Goal: Task Accomplishment & Management: Use online tool/utility

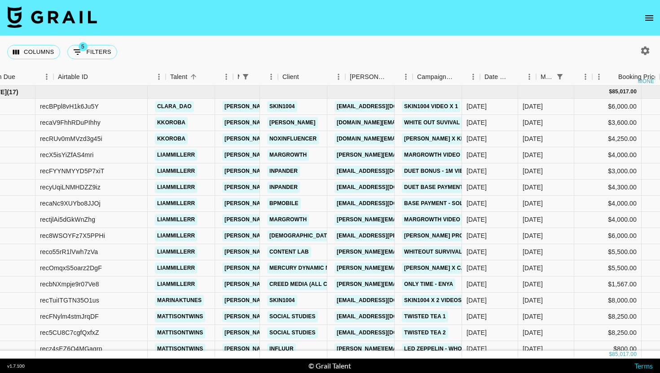
scroll to position [0, 54]
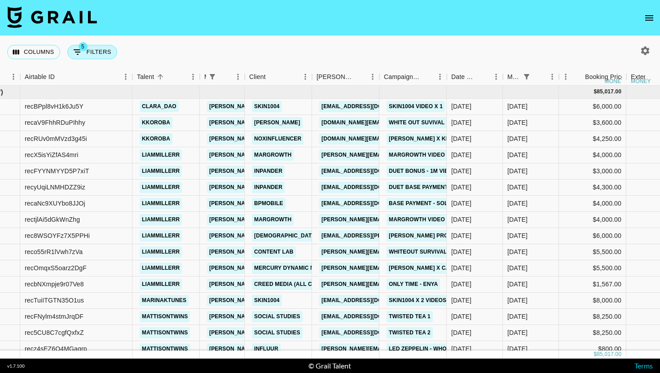
click at [88, 53] on button "5 Filters" at bounding box center [92, 52] width 50 height 14
select select "managerIds"
select select "status"
select select "not"
select select "cancelled"
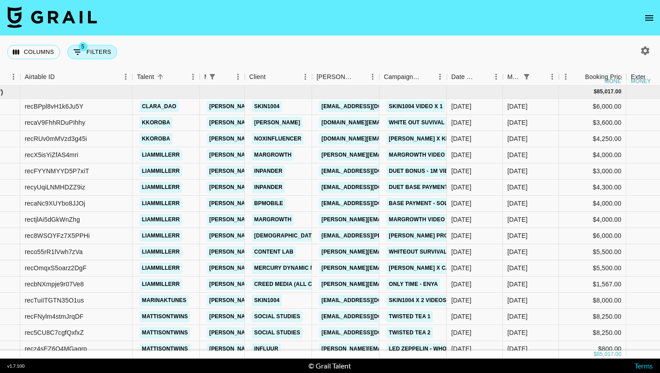
select select "status"
select select "not"
select select "declined"
select select "monthDue2"
select select "[DATE]"
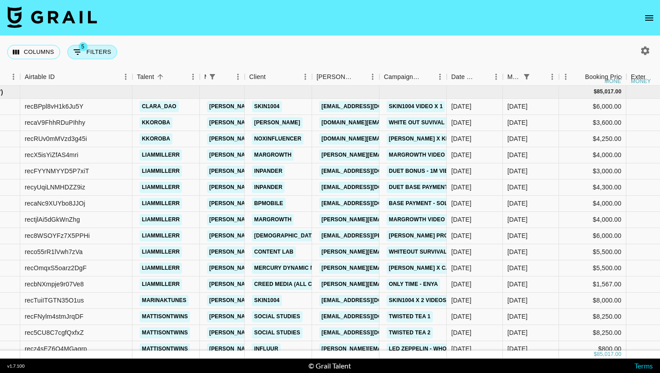
select select "status"
select select "not"
select select "approved"
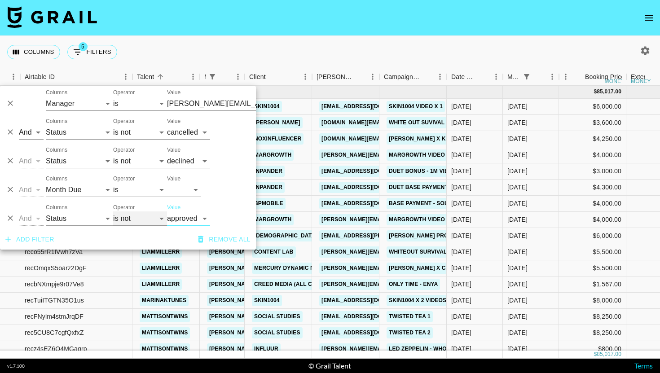
click at [132, 219] on select "is is not is any of is not any of" at bounding box center [140, 218] width 54 height 14
select select "is"
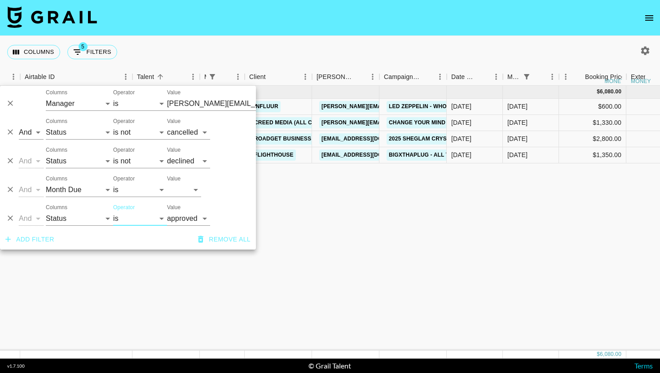
click at [367, 44] on div "Columns 5 Filters + Booking" at bounding box center [330, 52] width 660 height 32
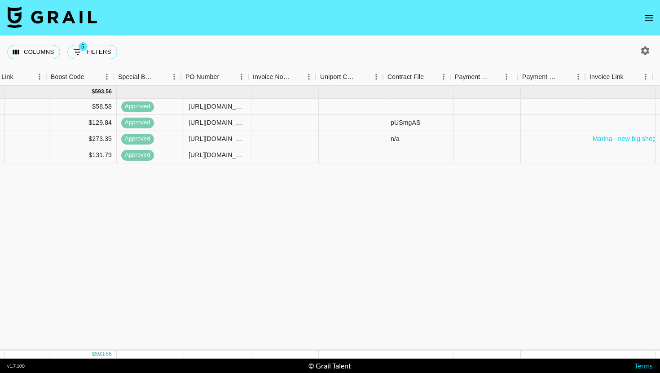
scroll to position [0, 909]
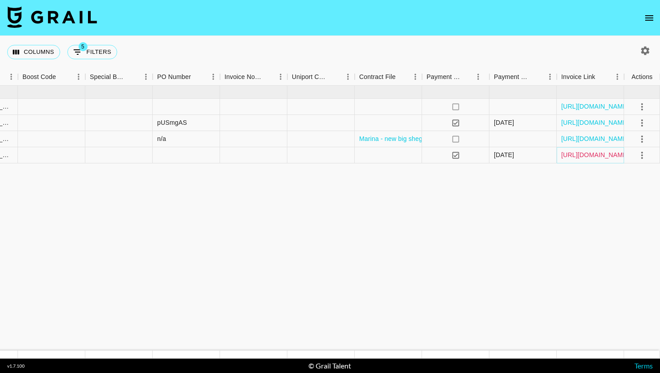
click at [600, 155] on link "[URL][DOMAIN_NAME]" at bounding box center [595, 154] width 68 height 9
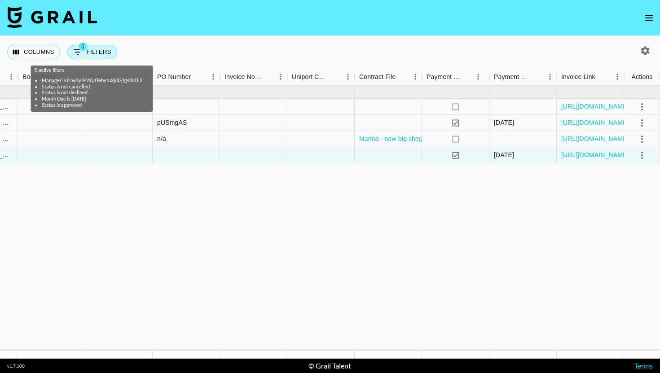
click at [108, 58] on button "5 Filters" at bounding box center [92, 52] width 50 height 14
select select "managerIds"
select select "status"
select select "not"
select select "cancelled"
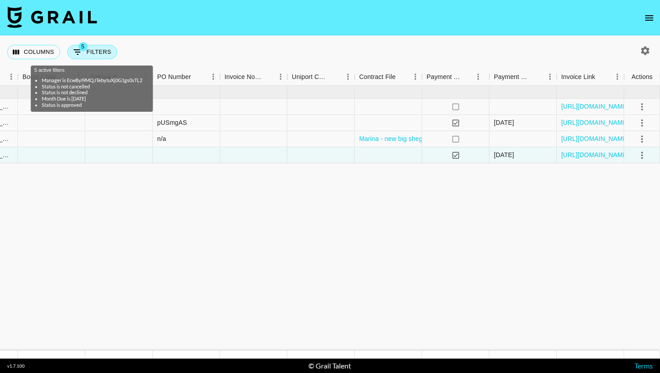
select select "status"
select select "not"
select select "declined"
select select "monthDue2"
select select "[DATE]"
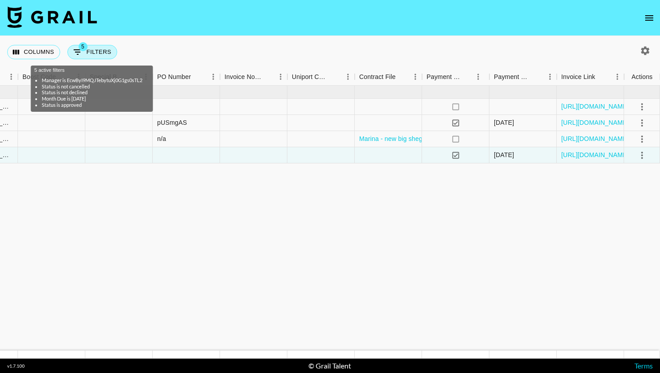
select select "status"
select select "approved"
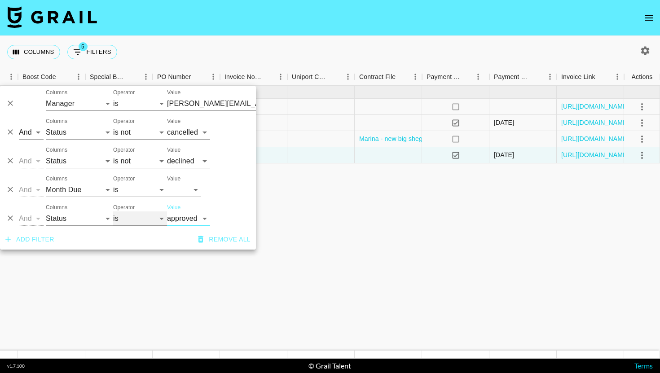
click at [137, 212] on select "is is not is any of is not any of" at bounding box center [140, 218] width 54 height 14
select select "not"
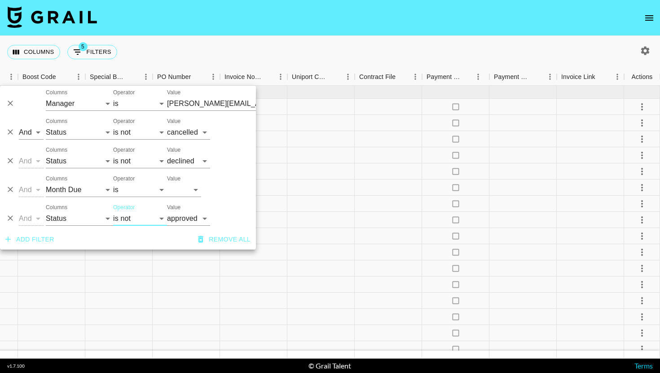
click at [343, 51] on div "Columns 5 Filters + Booking" at bounding box center [330, 52] width 660 height 32
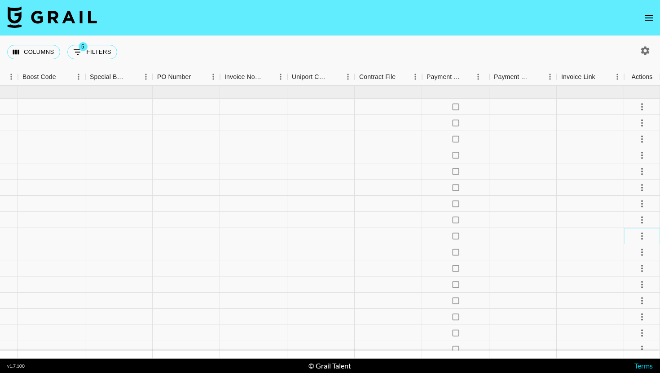
click at [644, 235] on icon "select merge strategy" at bounding box center [642, 236] width 11 height 11
click at [630, 254] on li "Confirm" at bounding box center [631, 255] width 58 height 16
click at [625, 287] on li "Draft Created" at bounding box center [631, 288] width 58 height 16
click at [370, 273] on div at bounding box center [388, 268] width 67 height 16
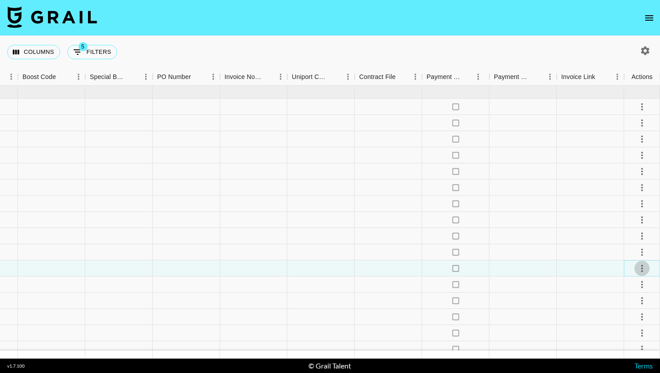
click at [640, 269] on icon "select merge strategy" at bounding box center [642, 268] width 11 height 11
click at [623, 286] on li "Confirm" at bounding box center [631, 288] width 58 height 16
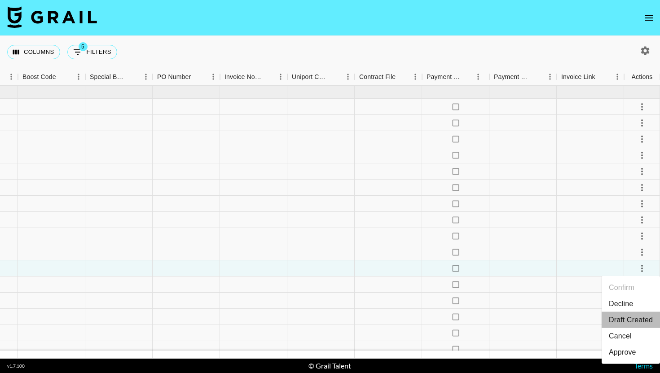
click at [621, 314] on li "Draft Created" at bounding box center [631, 320] width 58 height 16
click at [384, 278] on div at bounding box center [388, 285] width 67 height 16
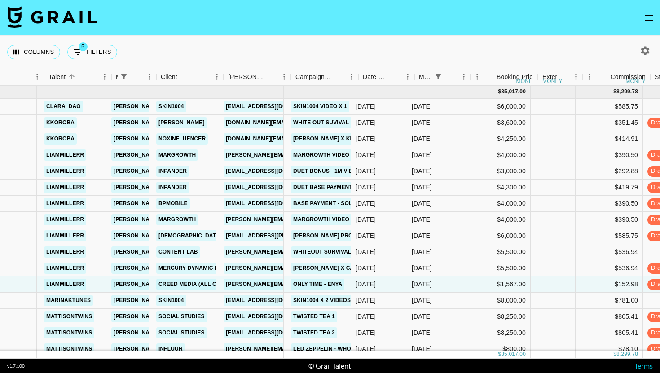
scroll to position [0, 152]
